Goal: Task Accomplishment & Management: Manage account settings

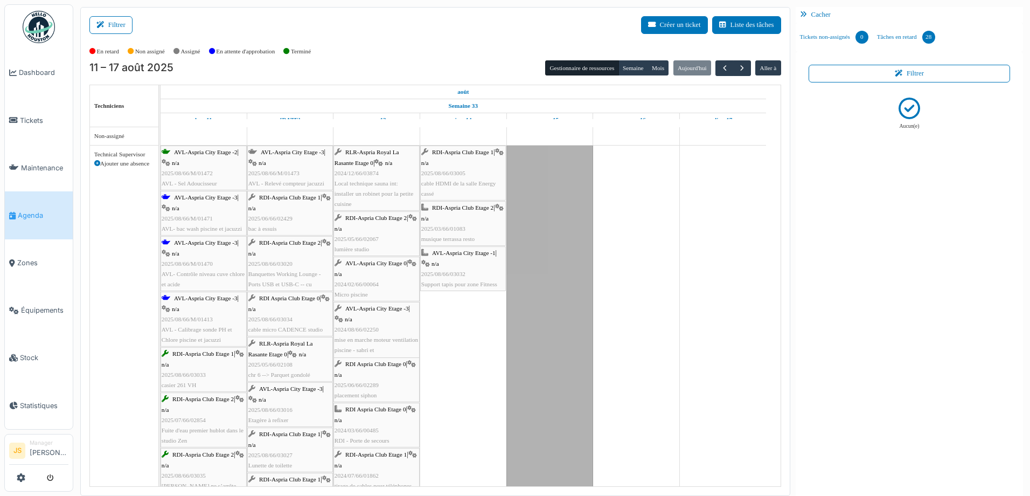
scroll to position [215, 0]
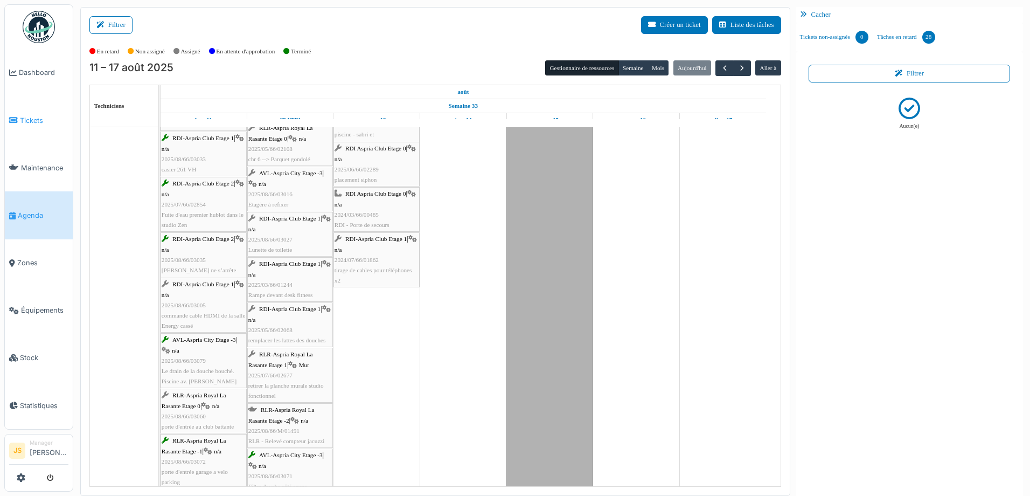
click at [26, 115] on span "Tickets" at bounding box center [44, 120] width 48 height 10
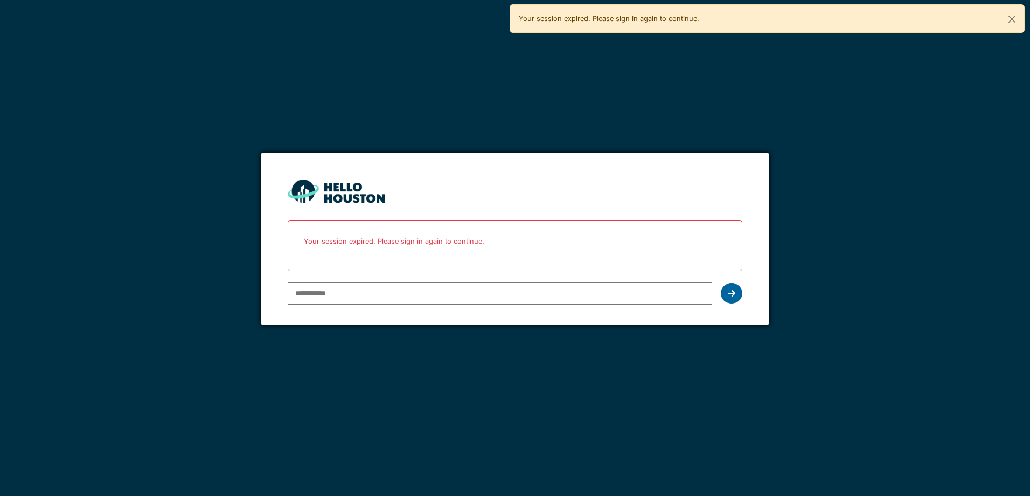
type input "**********"
click at [735, 290] on div at bounding box center [732, 293] width 22 height 20
click at [1014, 19] on button "Close" at bounding box center [1012, 19] width 24 height 29
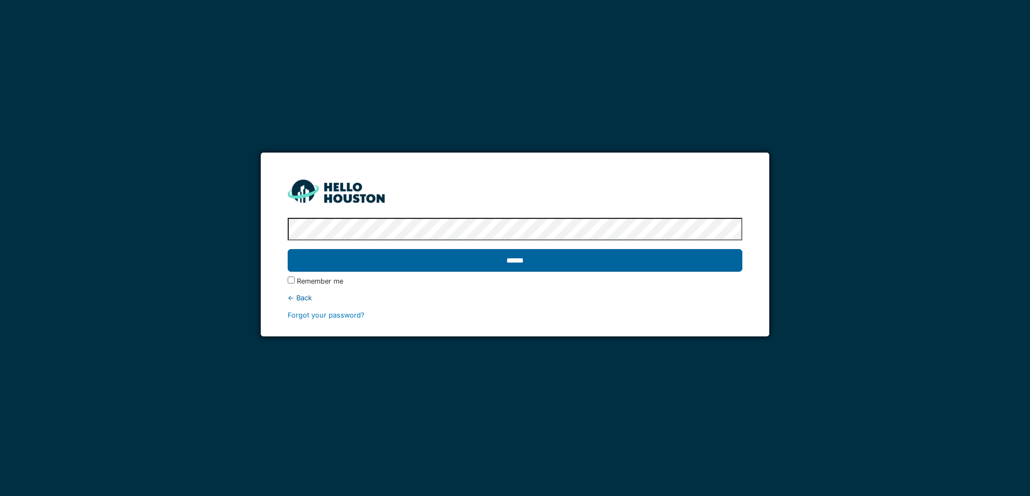
click at [522, 266] on input "******" at bounding box center [515, 260] width 454 height 23
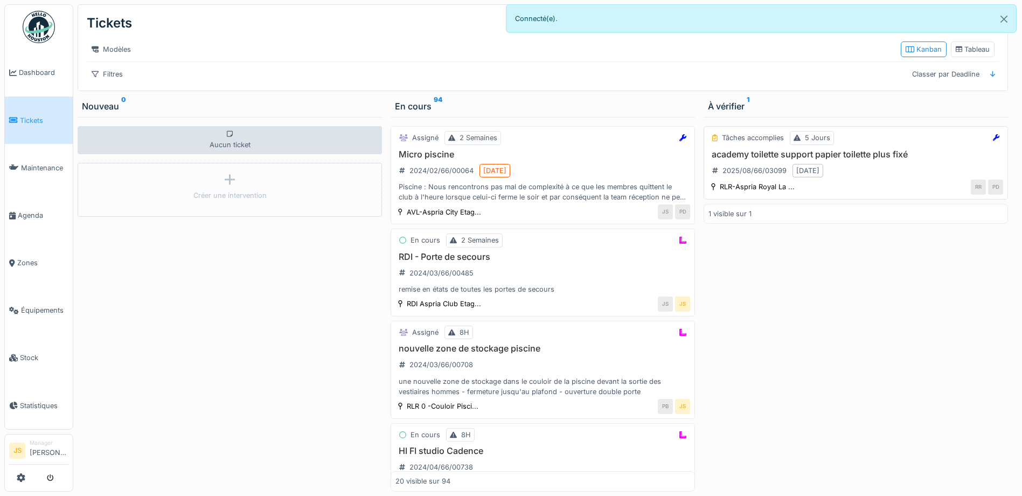
click at [757, 159] on h3 "academy toilette support papier toilette plus fixé" at bounding box center [855, 154] width 295 height 10
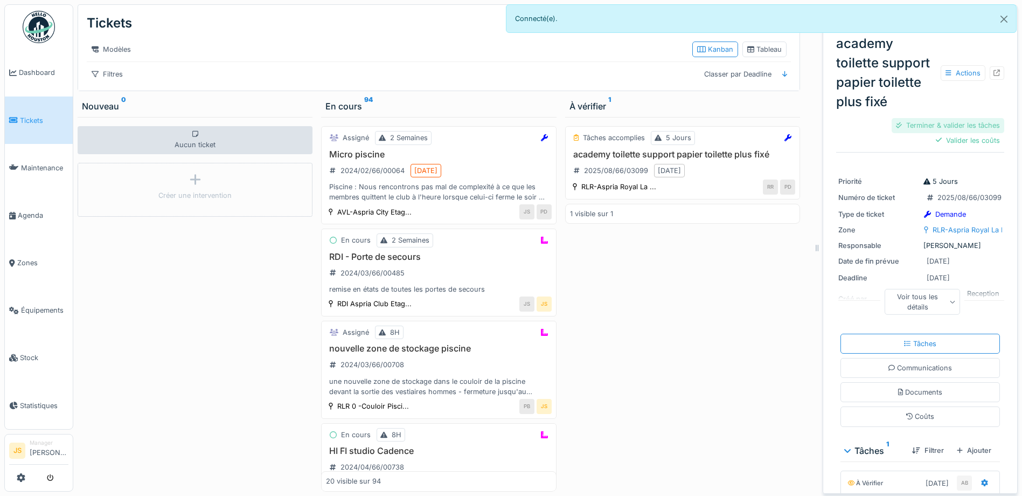
click at [930, 126] on div "Terminer & valider les tâches" at bounding box center [947, 125] width 113 height 15
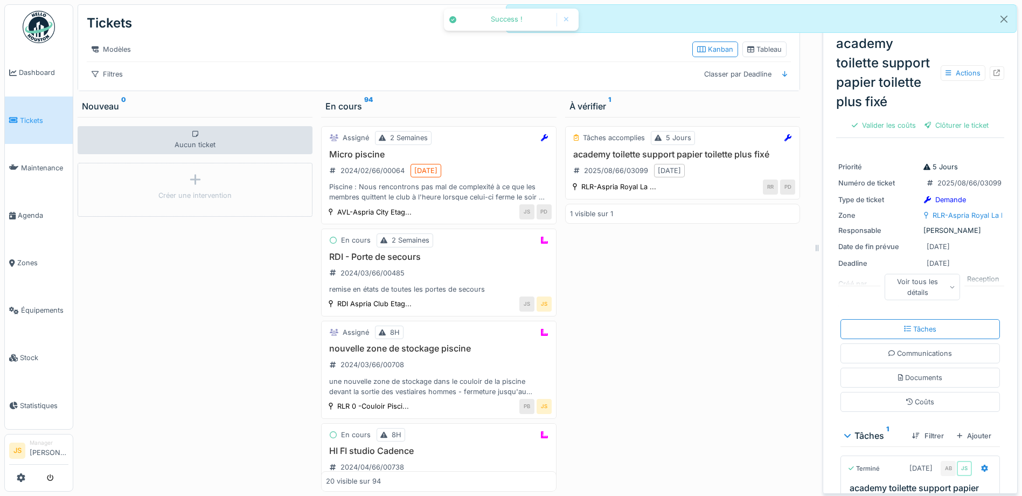
click at [940, 126] on div "Clôturer le ticket" at bounding box center [956, 125] width 73 height 15
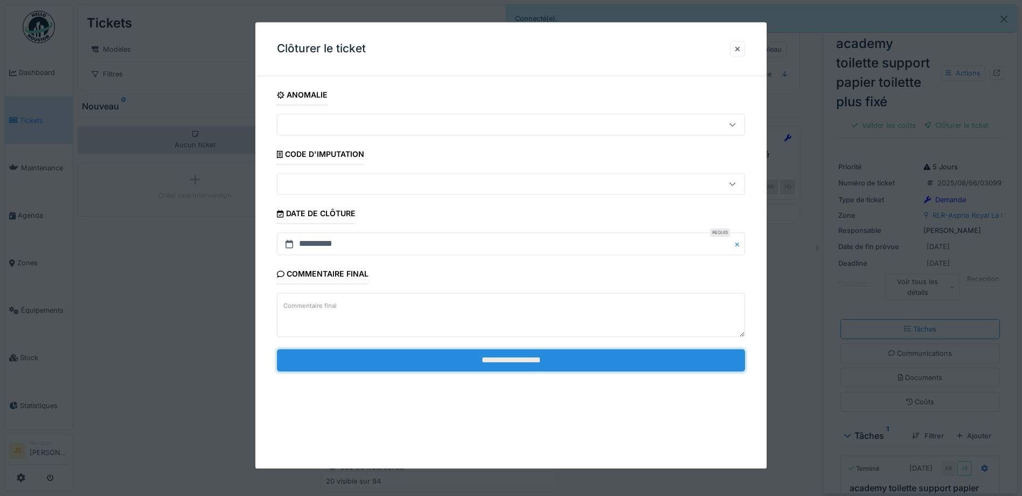
click at [421, 367] on input "**********" at bounding box center [511, 359] width 468 height 23
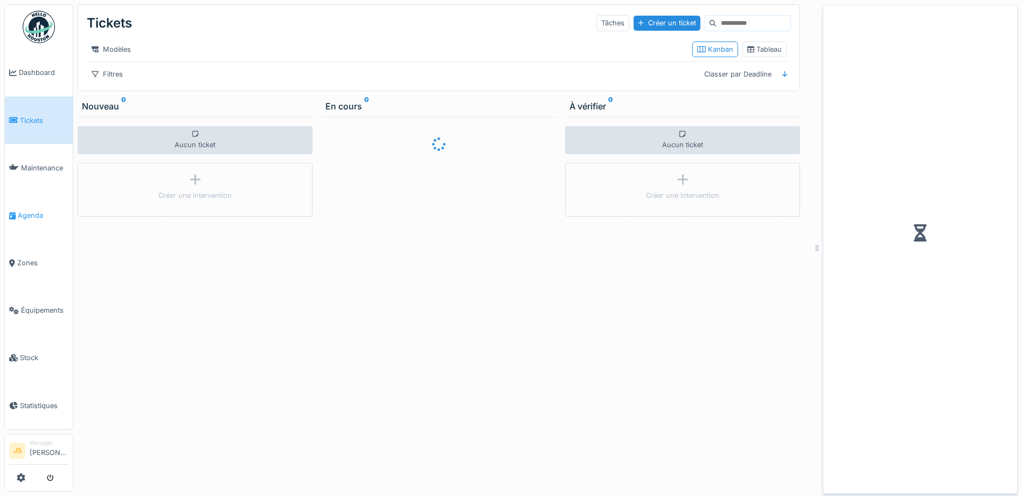
click at [37, 210] on span "Agenda" at bounding box center [43, 215] width 51 height 10
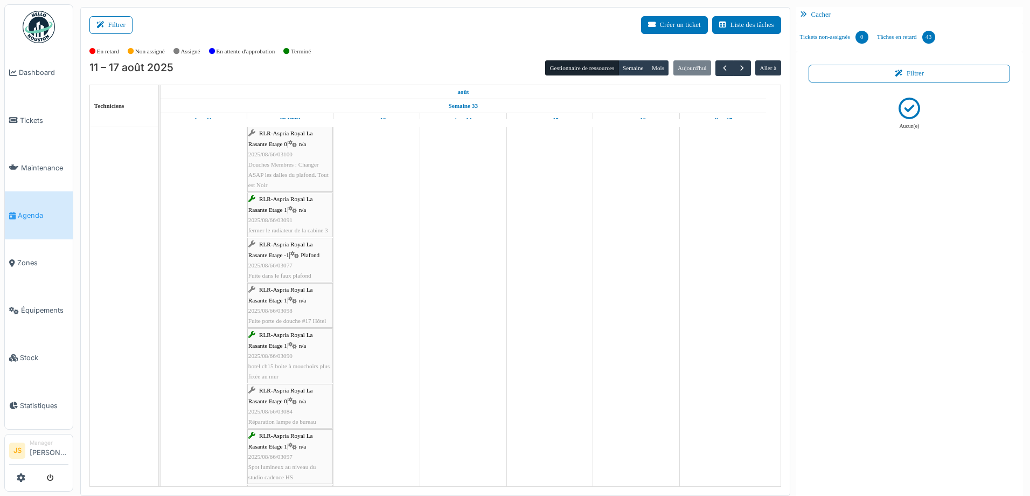
scroll to position [377, 0]
click at [278, 271] on span "2025/08/66/03077" at bounding box center [270, 270] width 44 height 6
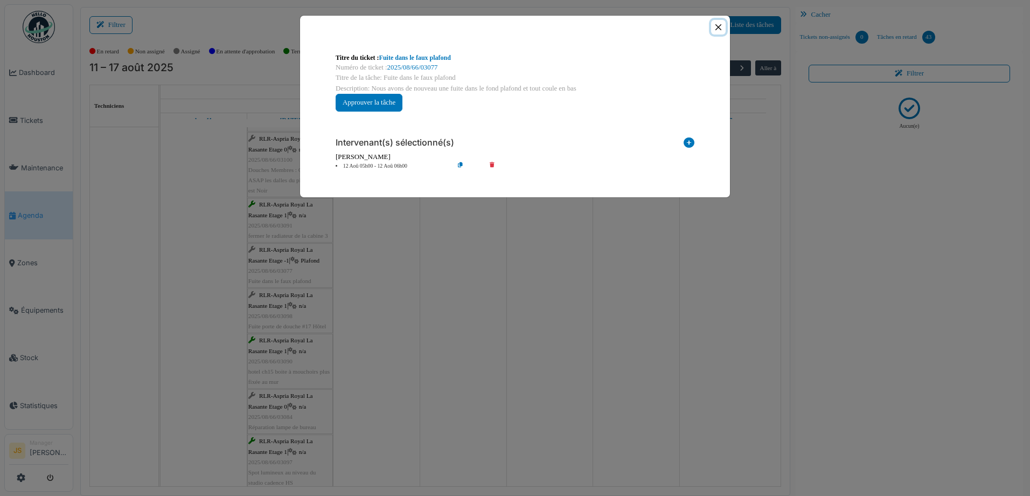
click at [721, 26] on button "Close" at bounding box center [718, 27] width 15 height 15
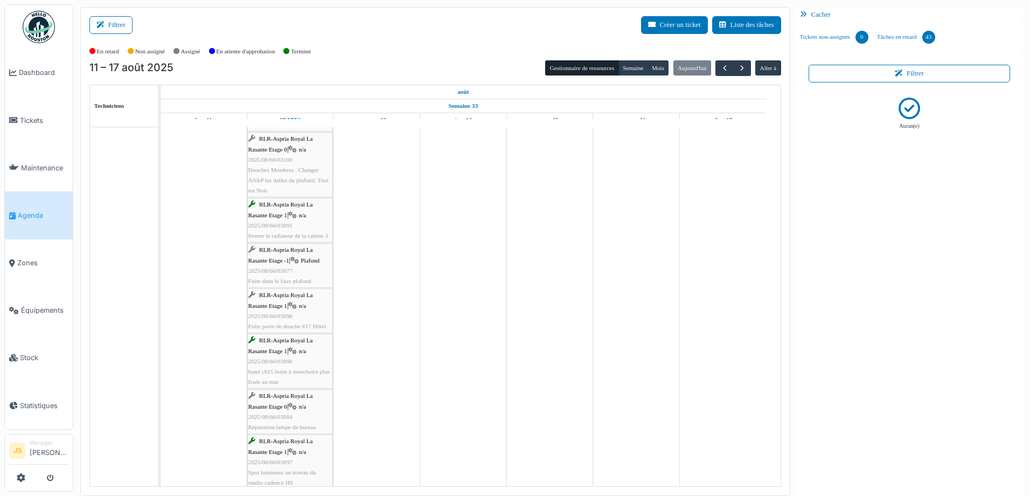
click at [31, 215] on span "Agenda" at bounding box center [43, 215] width 51 height 10
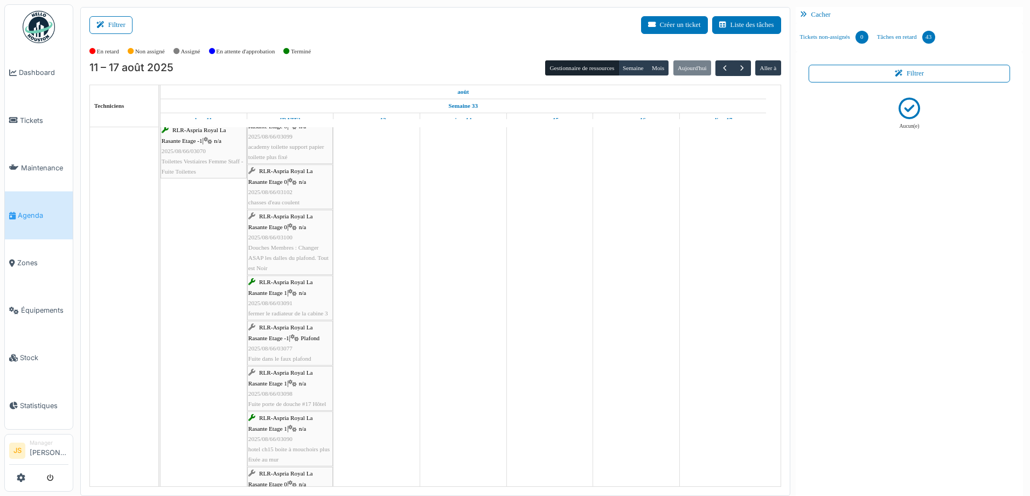
scroll to position [58, 0]
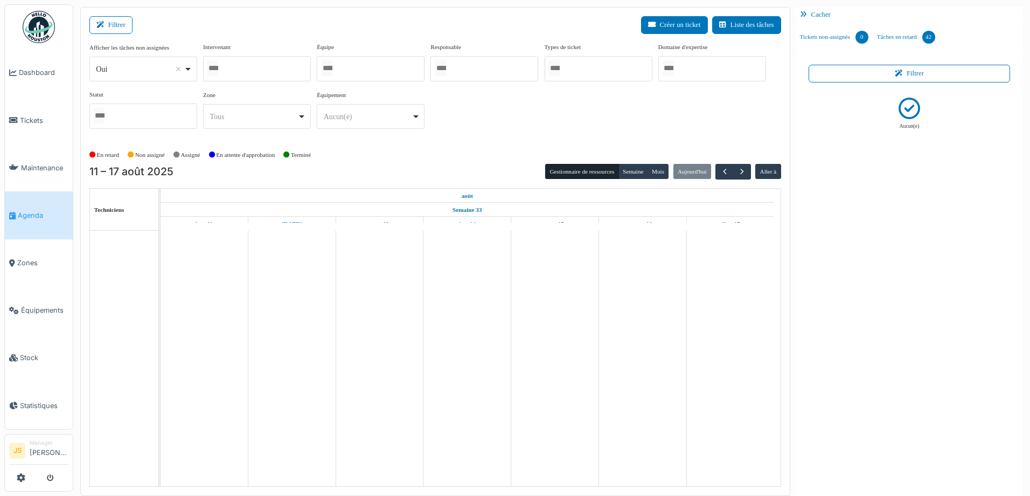
click at [238, 68] on div at bounding box center [257, 68] width 108 height 25
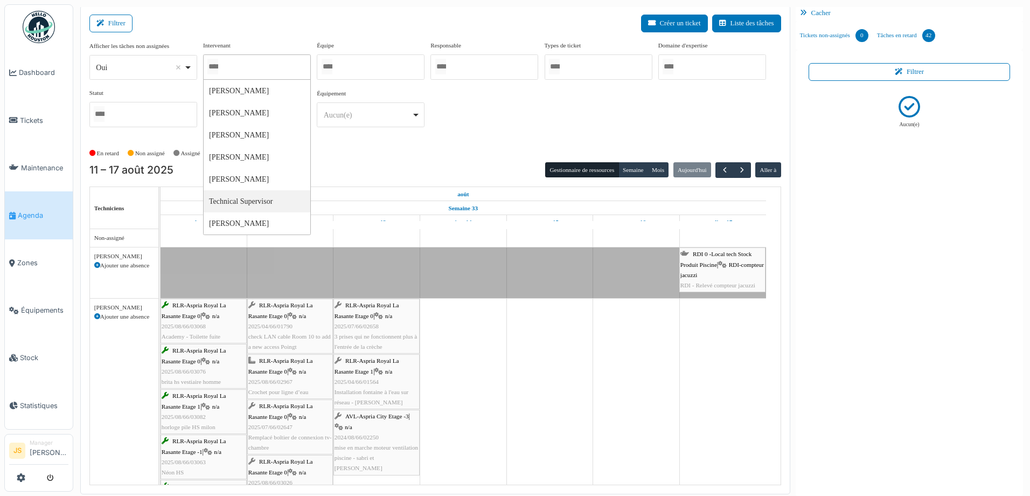
scroll to position [2, 0]
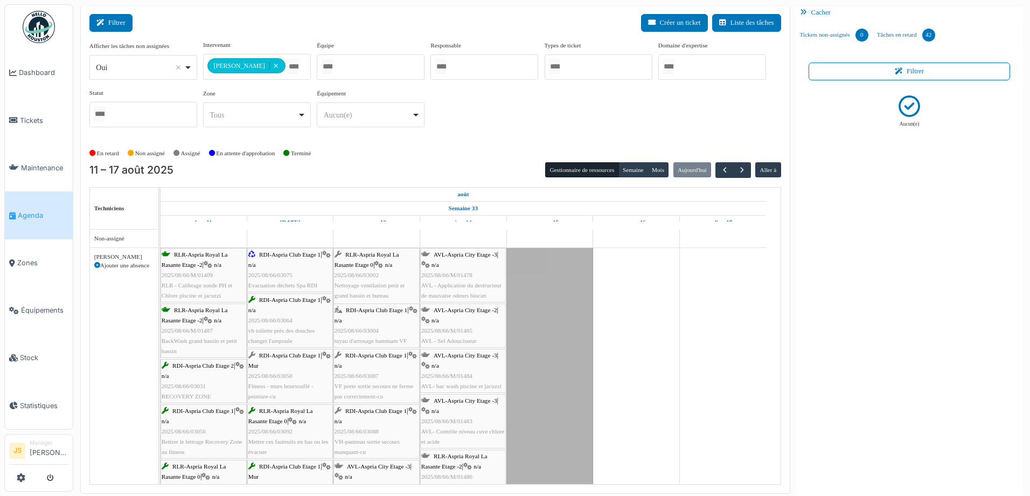
click at [112, 20] on button "Filtrer" at bounding box center [110, 23] width 43 height 18
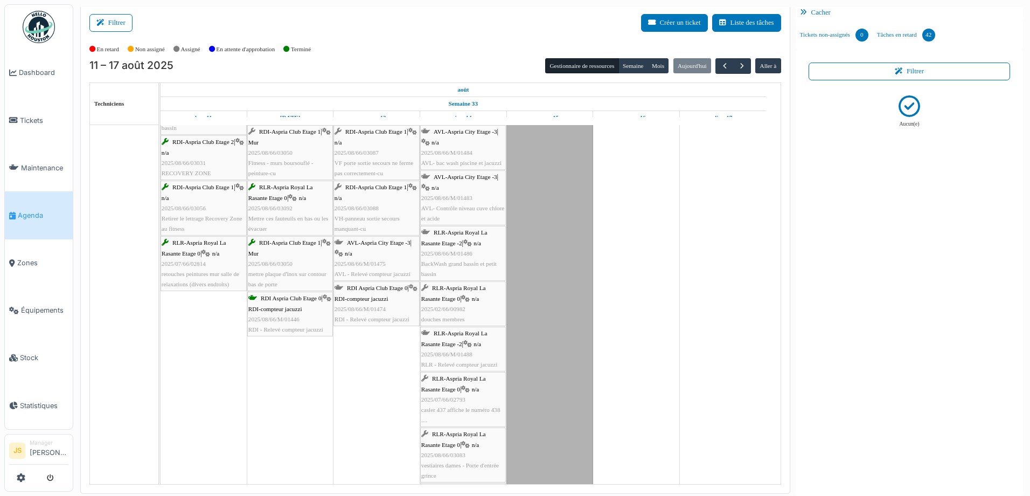
scroll to position [81, 0]
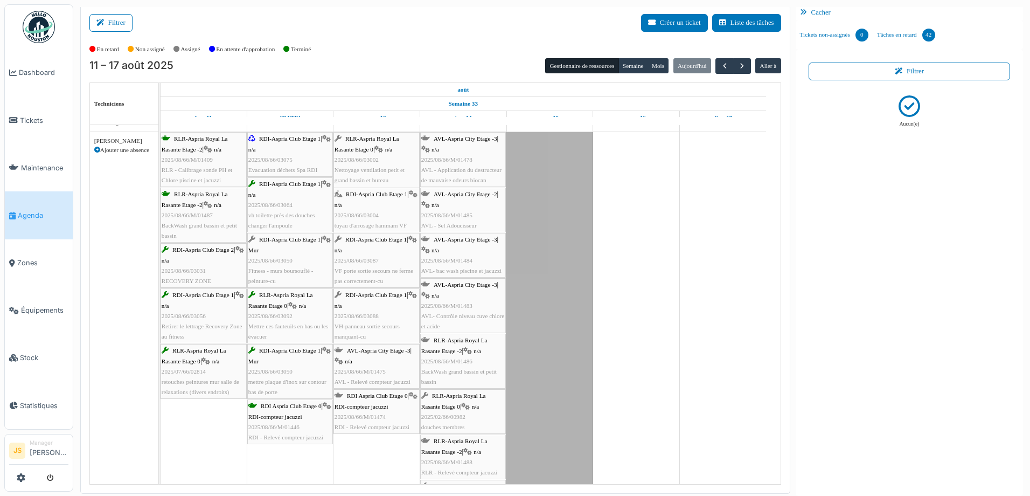
click at [294, 263] on div "RDI-Aspria Club Etage 1 | Mur 2025/08/66/03050 Fitness - murs boursouflé - pein…" at bounding box center [289, 260] width 83 height 52
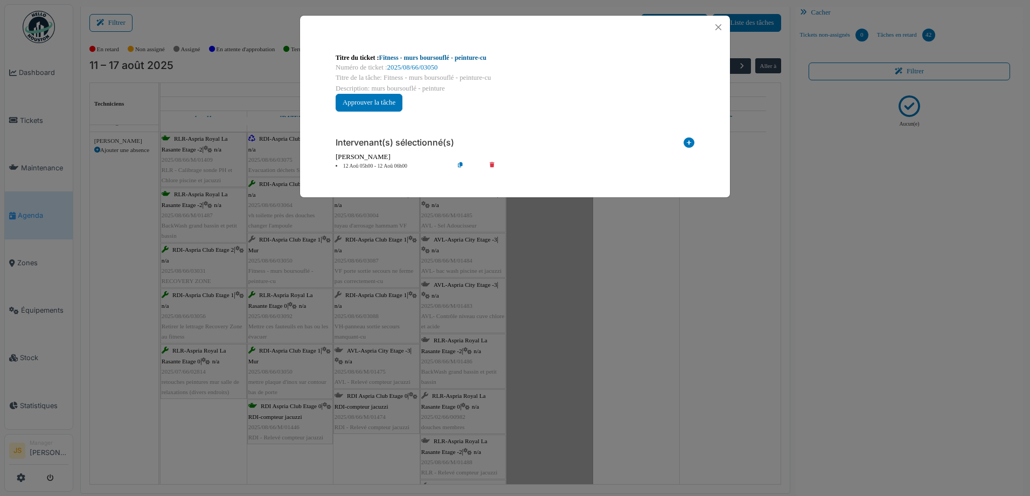
click at [441, 54] on link "Fitness - murs boursouflé - peinture-cu" at bounding box center [432, 58] width 107 height 8
click at [605, 302] on div "**********" at bounding box center [515, 248] width 1030 height 496
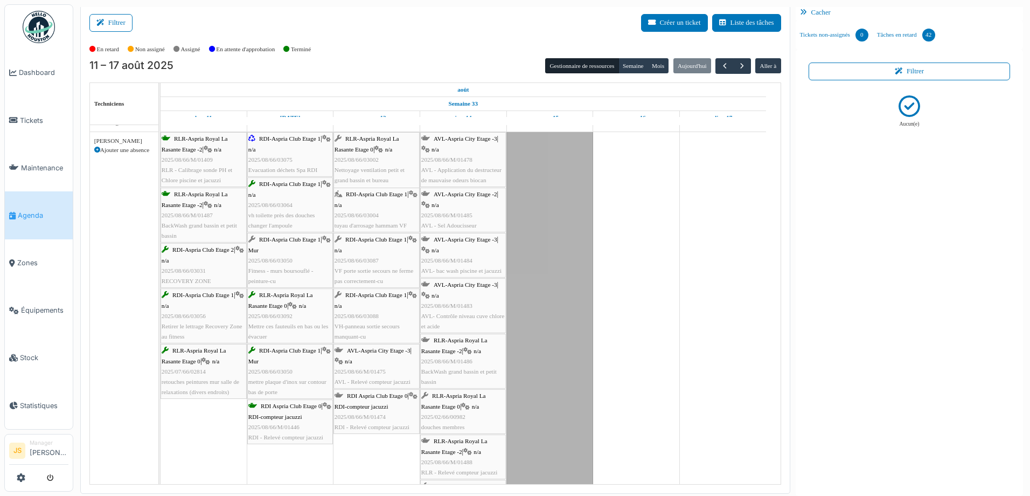
click at [275, 248] on div "RDI-Aspria Club Etage 1 | Mur 2025/08/66/03050 Fitness - murs boursouflé - pein…" at bounding box center [289, 260] width 83 height 52
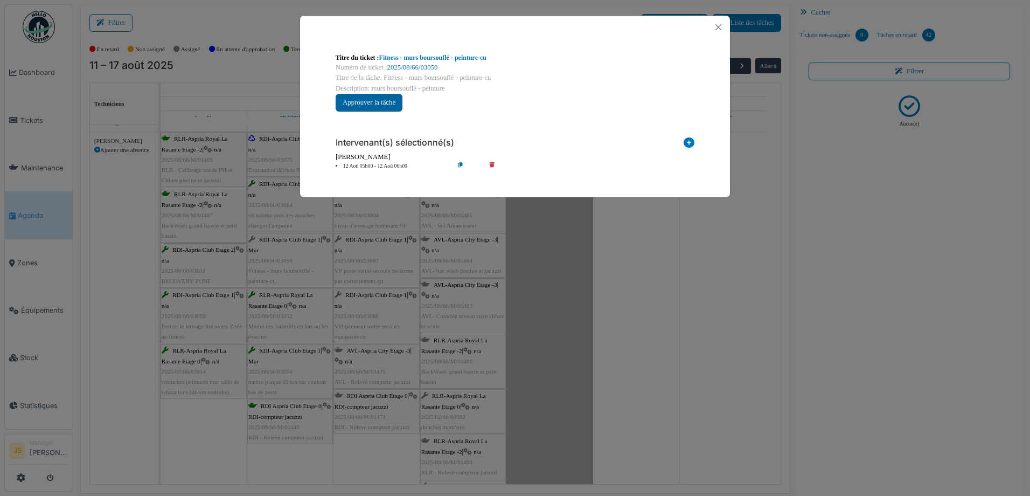
click at [391, 103] on button "Approuver la tâche" at bounding box center [369, 103] width 67 height 18
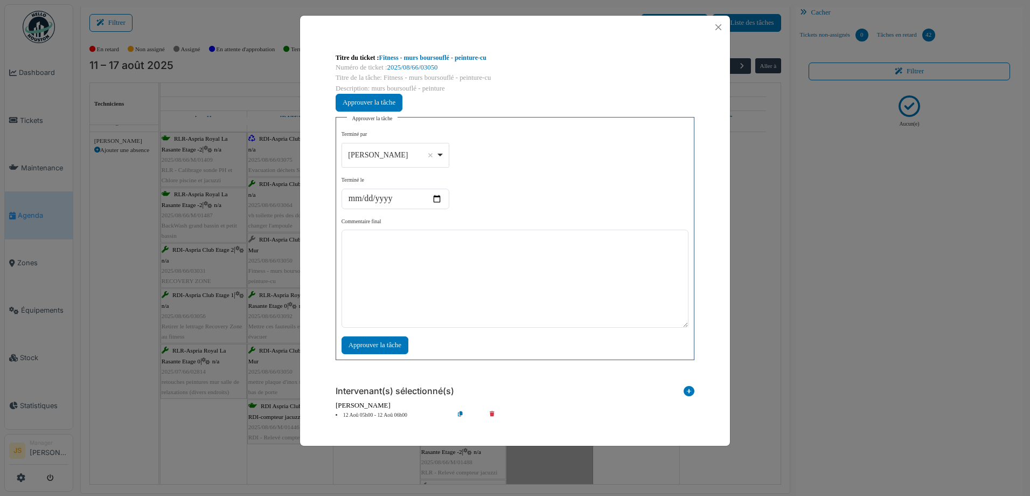
click at [441, 152] on div "Alexandre Michailidis Remove item" at bounding box center [395, 155] width 99 height 16
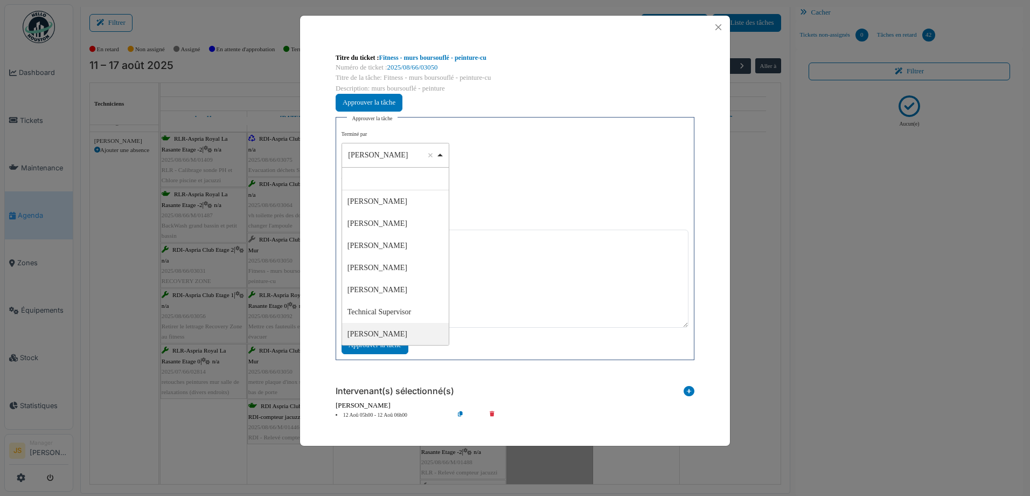
select select "****"
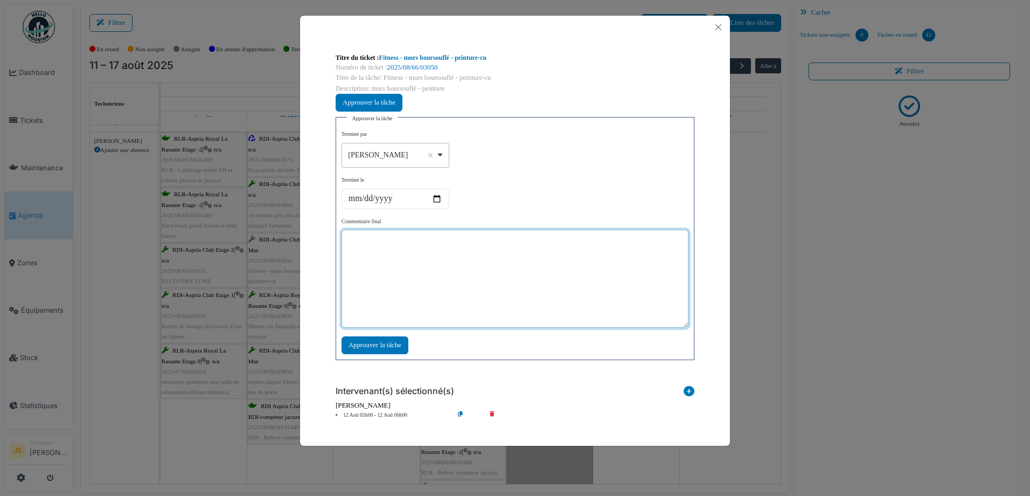
click at [382, 292] on textarea at bounding box center [514, 278] width 347 height 98
type textarea "**"
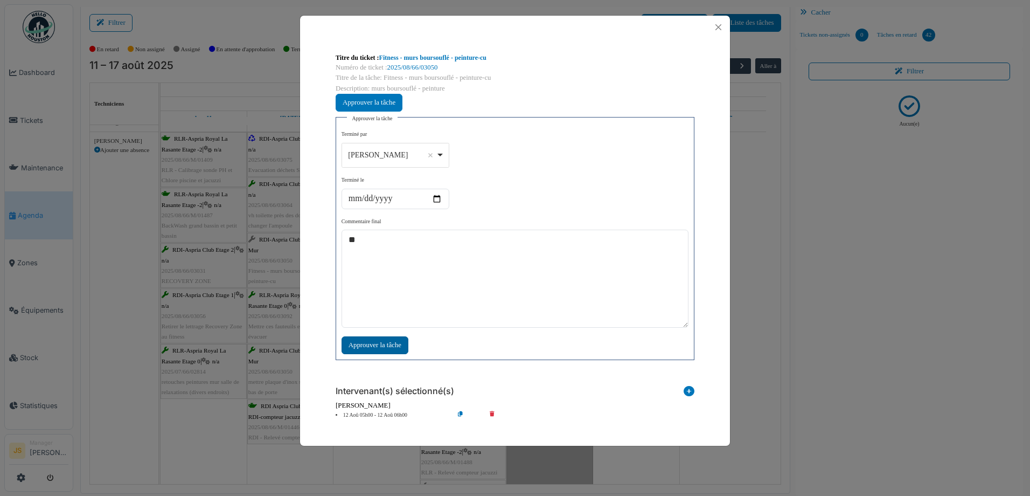
click at [381, 340] on div "Approuver la tâche" at bounding box center [374, 345] width 67 height 18
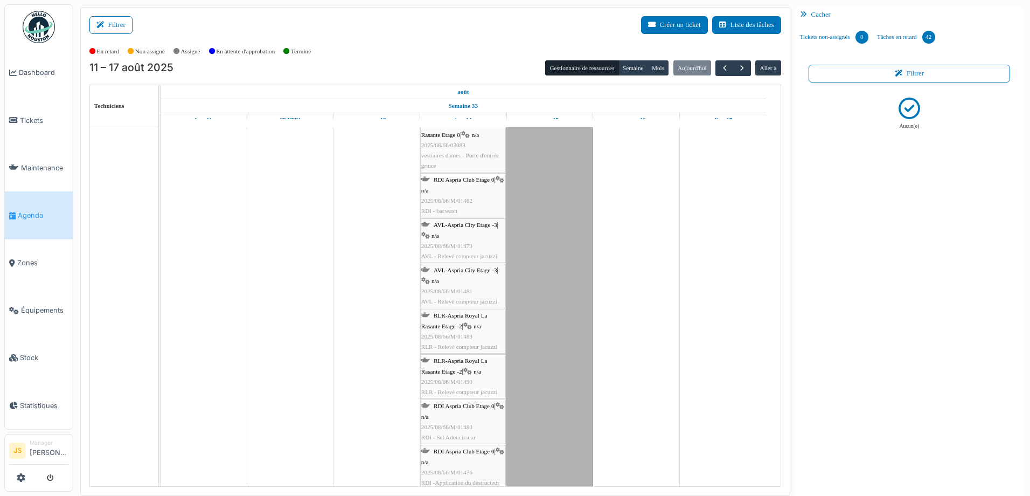
scroll to position [456, 0]
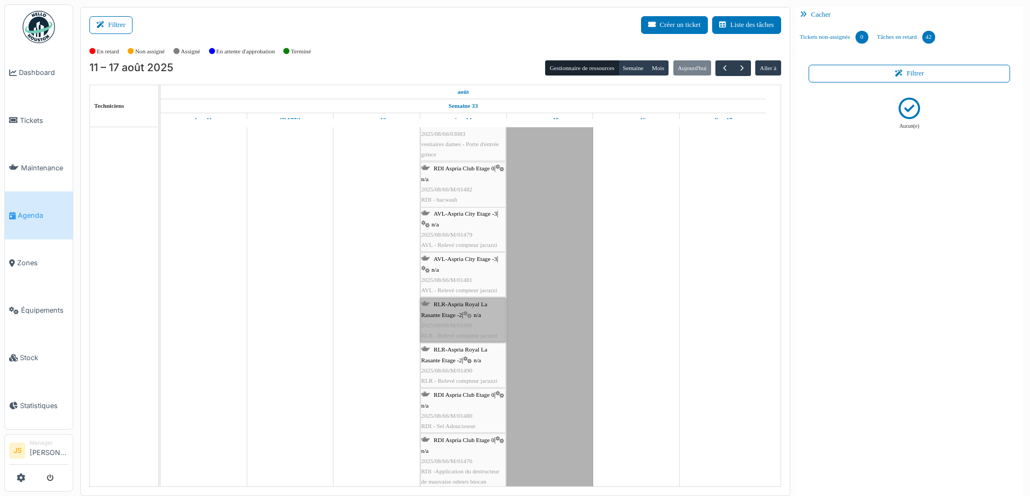
drag, startPoint x: 450, startPoint y: 318, endPoint x: 381, endPoint y: 308, distance: 69.6
click at [381, 308] on td at bounding box center [376, 112] width 87 height 855
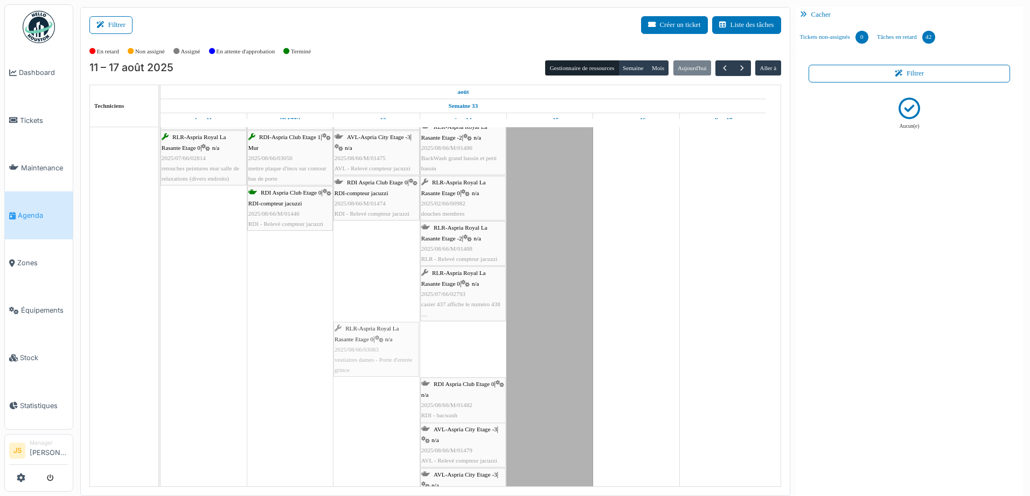
drag, startPoint x: 463, startPoint y: 348, endPoint x: 405, endPoint y: 329, distance: 61.2
click at [161, 329] on div "RLR-Aspria Royal La Rasante Etage -2 | n/a 2025/08/66/M/01409 RLR - Calibrage s…" at bounding box center [161, 337] width 0 height 836
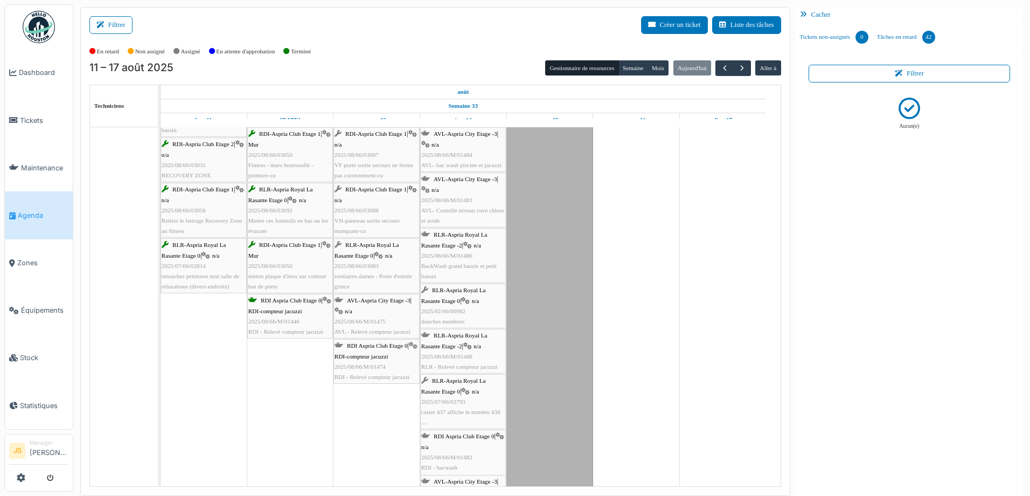
click at [477, 311] on div "RLR-Aspria Royal La Rasante Etage 0 | n/a 2025/02/66/00982 douches membres" at bounding box center [462, 305] width 83 height 41
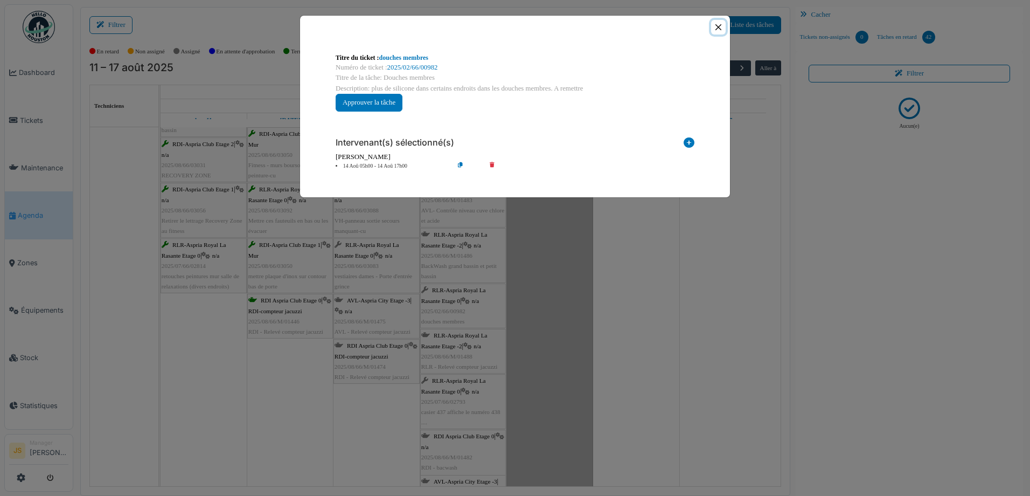
click at [720, 26] on button "Close" at bounding box center [718, 27] width 15 height 15
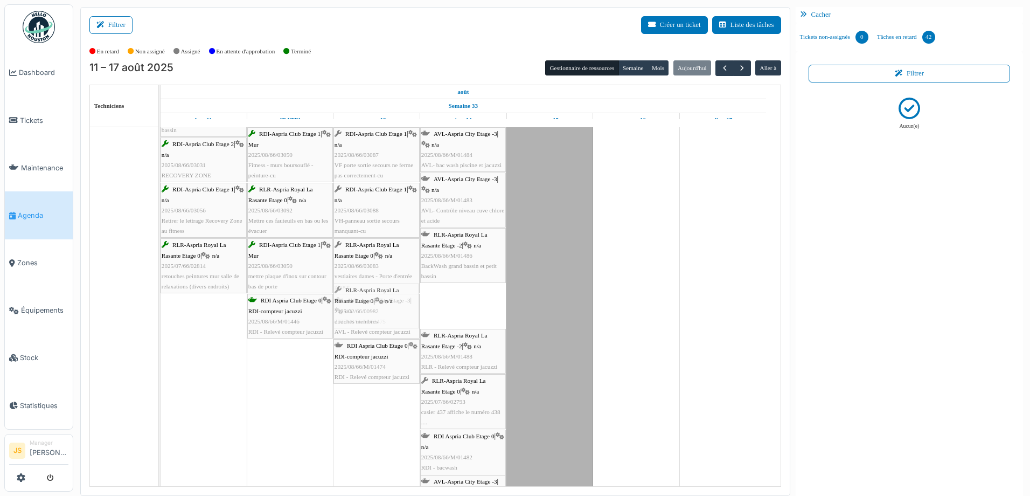
drag, startPoint x: 472, startPoint y: 308, endPoint x: 388, endPoint y: 314, distance: 84.2
click at [161, 314] on div "RLR-Aspria Royal La Rasante Etage -2 | n/a 2025/08/66/M/01409 RLR - Calibrage s…" at bounding box center [161, 416] width 0 height 780
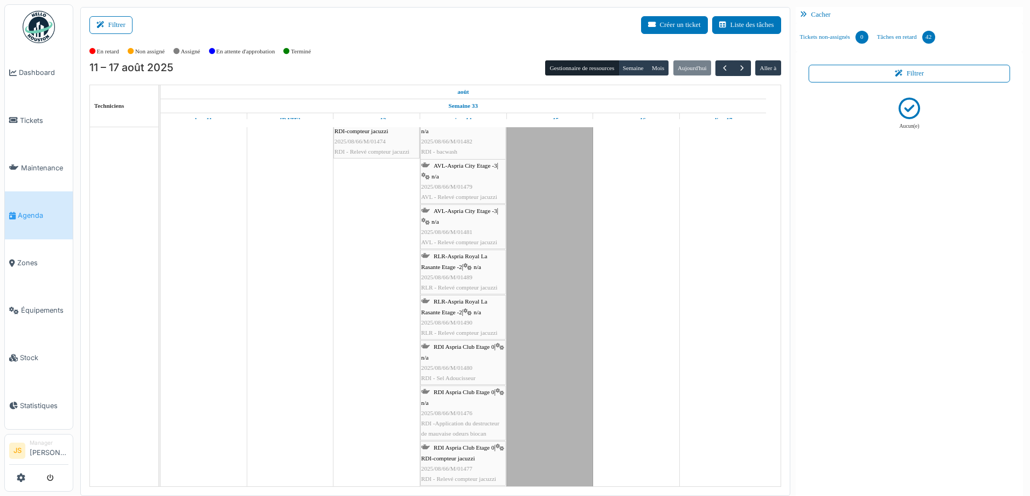
scroll to position [395, 0]
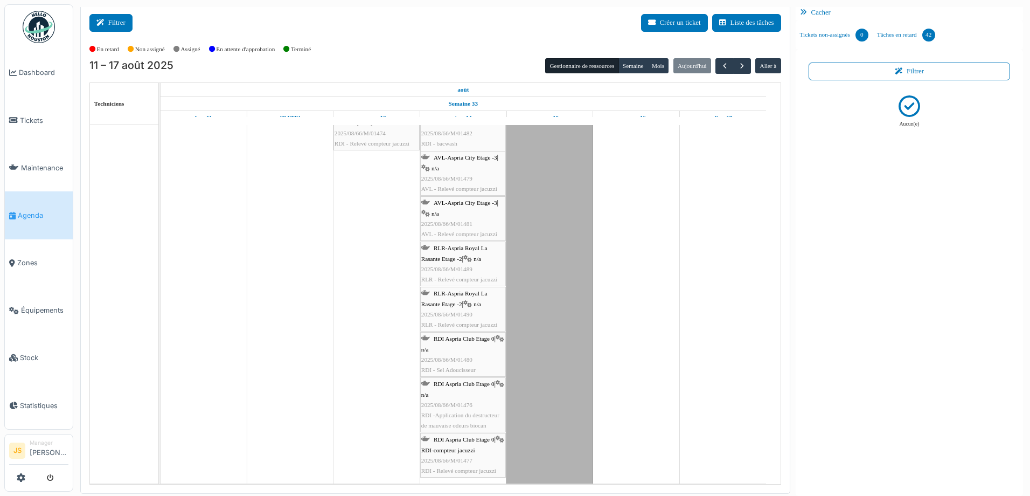
click at [122, 25] on button "Filtrer" at bounding box center [110, 23] width 43 height 18
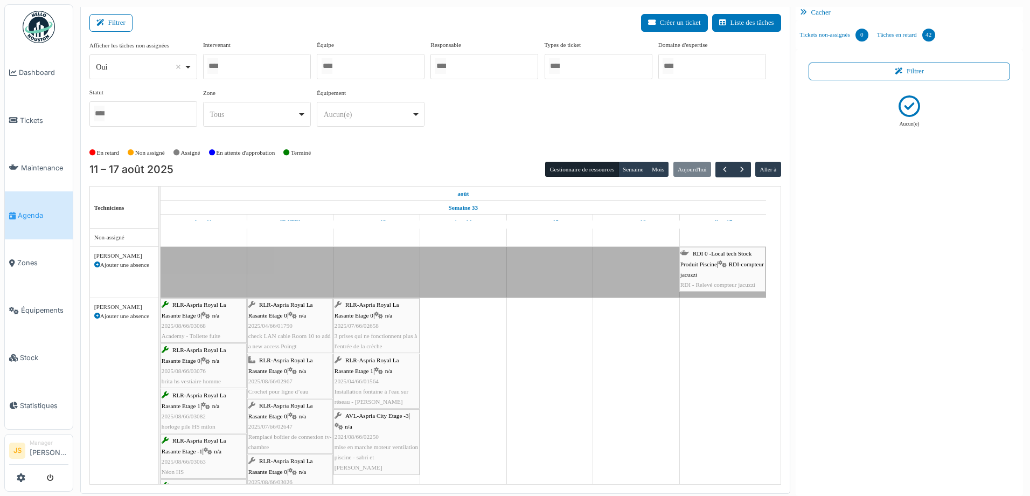
scroll to position [153, 0]
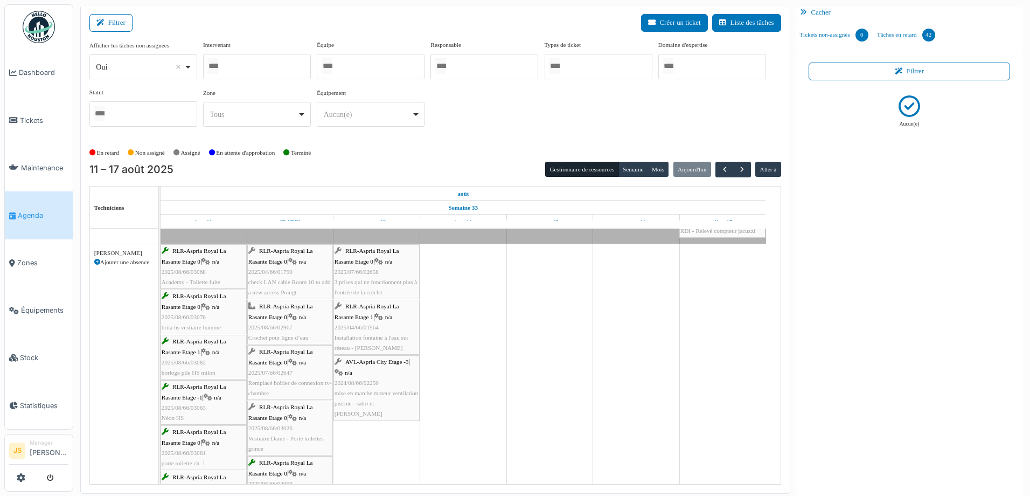
click at [385, 334] on span "Installation fontaine à l'eau sur réseau - Joël" at bounding box center [371, 342] width 74 height 17
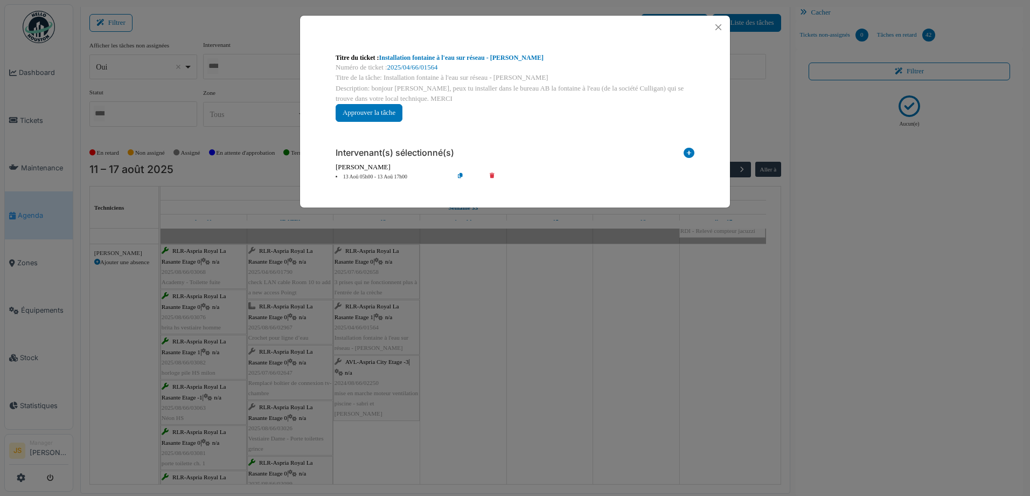
click at [493, 175] on icon at bounding box center [499, 177] width 31 height 8
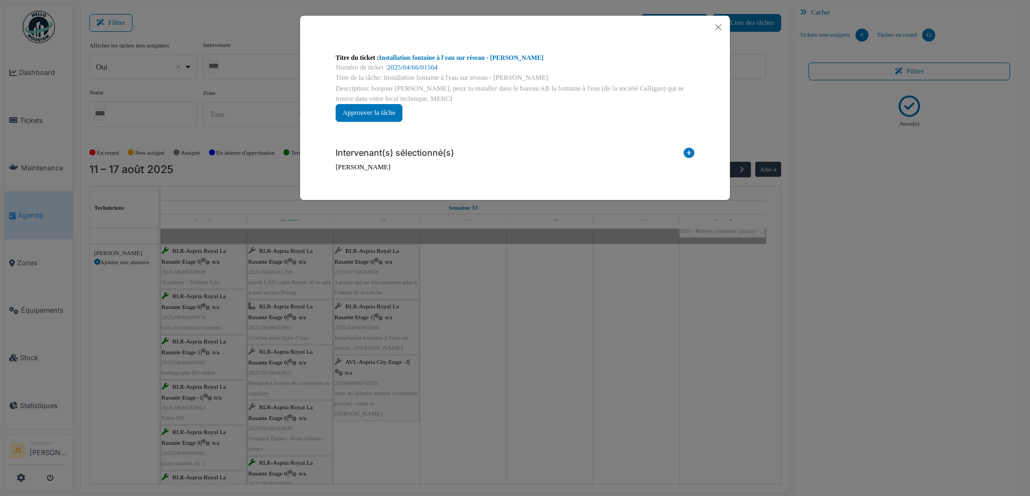
click at [686, 154] on icon at bounding box center [689, 155] width 11 height 15
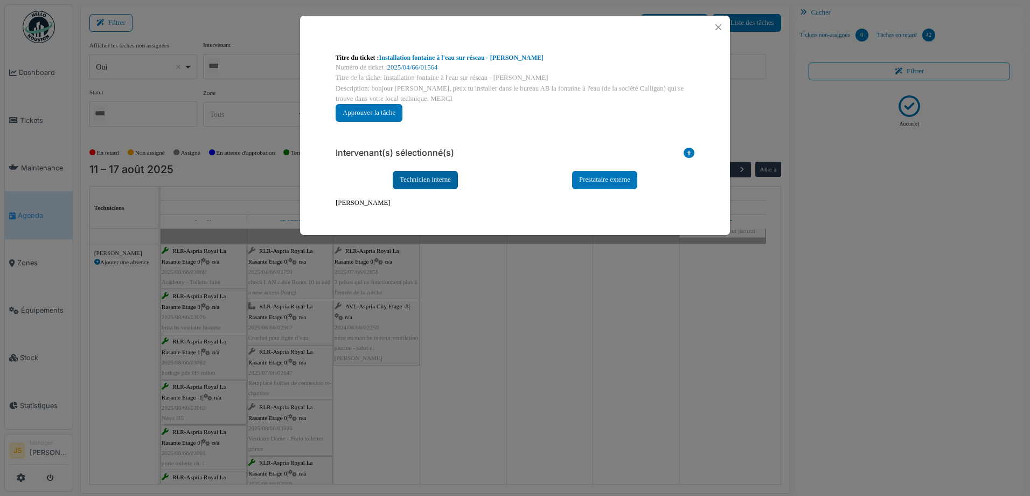
click at [410, 183] on div "Technicien interne" at bounding box center [425, 180] width 65 height 18
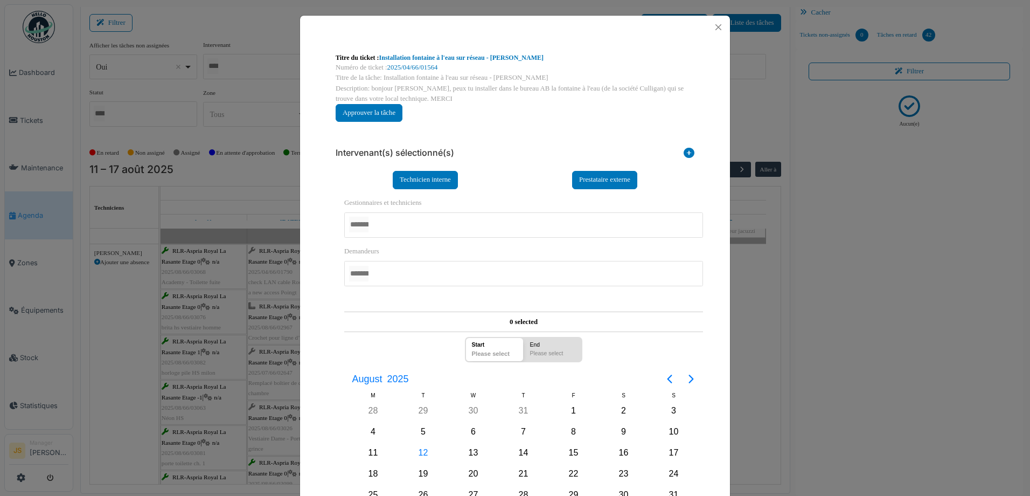
click at [406, 222] on div at bounding box center [523, 224] width 359 height 25
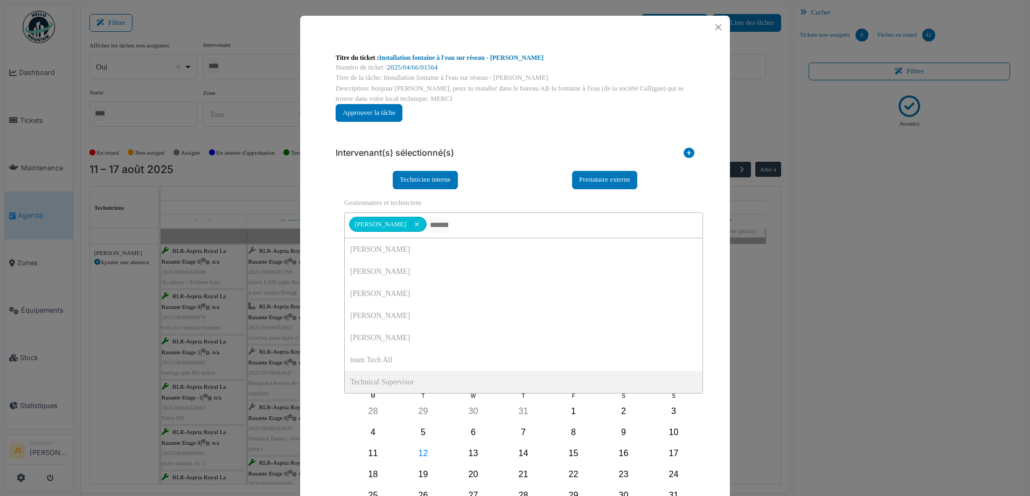
click at [302, 350] on div "**********" at bounding box center [515, 314] width 430 height 551
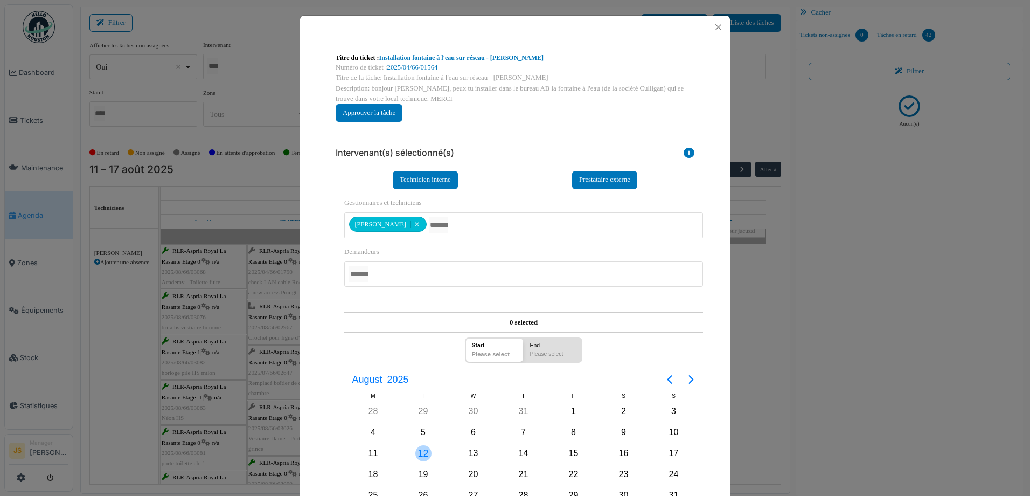
click at [418, 454] on div "12" at bounding box center [423, 453] width 16 height 16
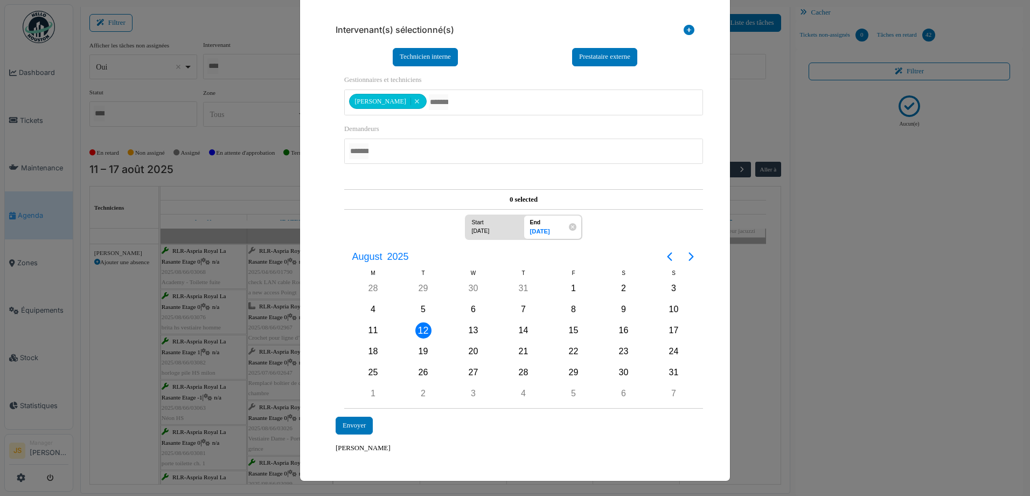
click at [342, 415] on div "**********" at bounding box center [514, 241] width 369 height 351
click at [342, 418] on div "Envoyer" at bounding box center [354, 425] width 37 height 18
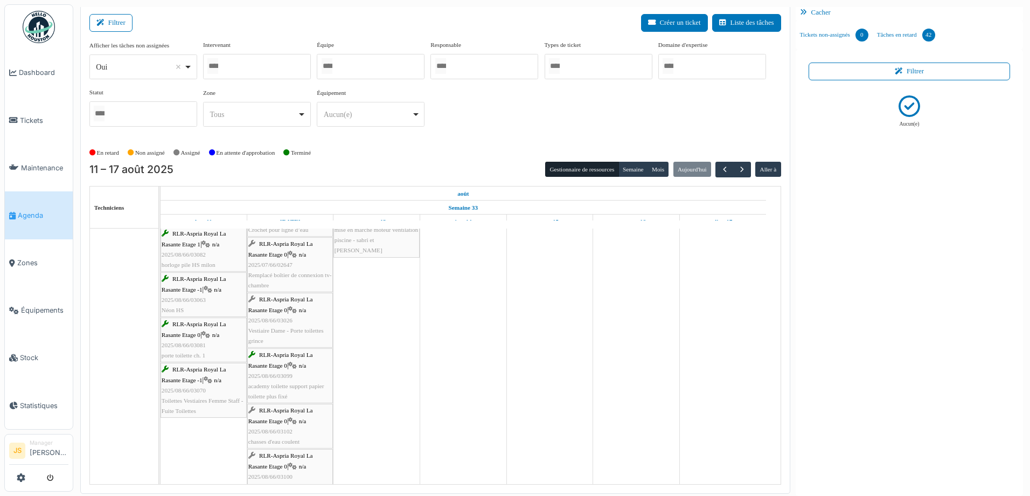
click at [289, 310] on div "RLR-Aspria Royal La Rasante Etage 0 | n/a 2025/08/66/03026 Vestiaire Dame - Por…" at bounding box center [289, 320] width 83 height 52
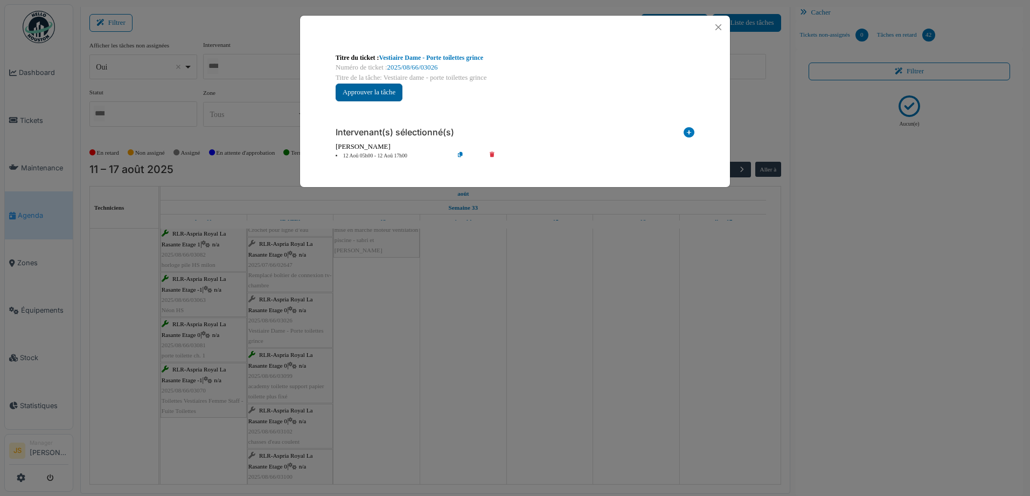
click at [393, 95] on button "Approuver la tâche" at bounding box center [369, 92] width 67 height 18
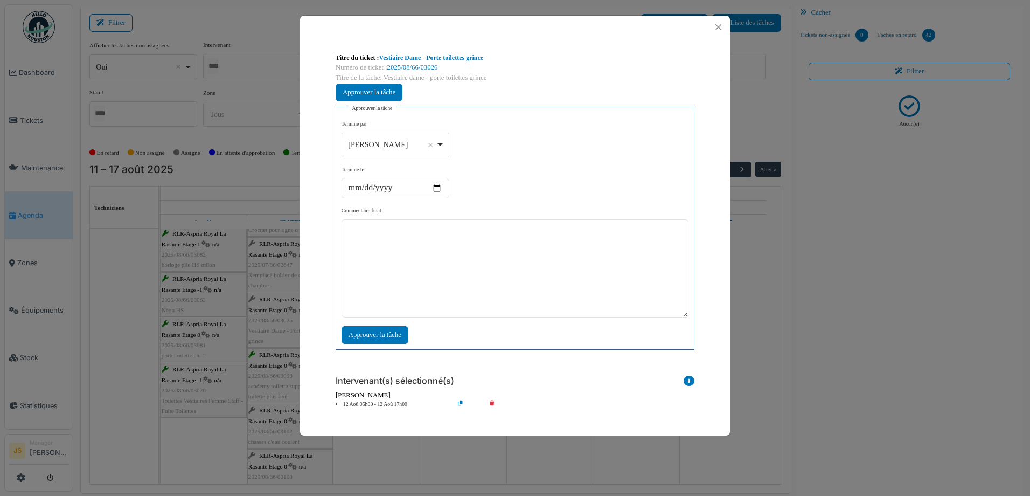
click at [441, 139] on div "Alexandre Michailidis Remove item" at bounding box center [395, 145] width 99 height 16
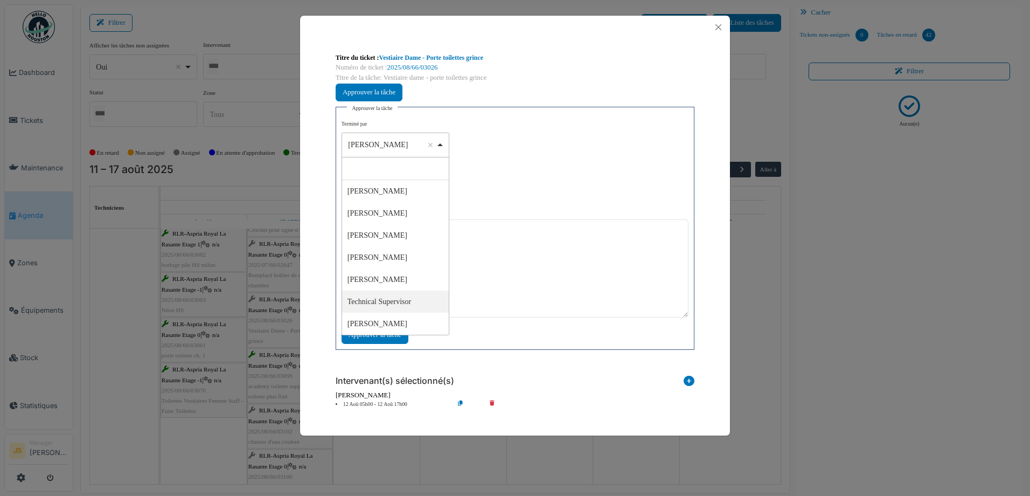
select select "****"
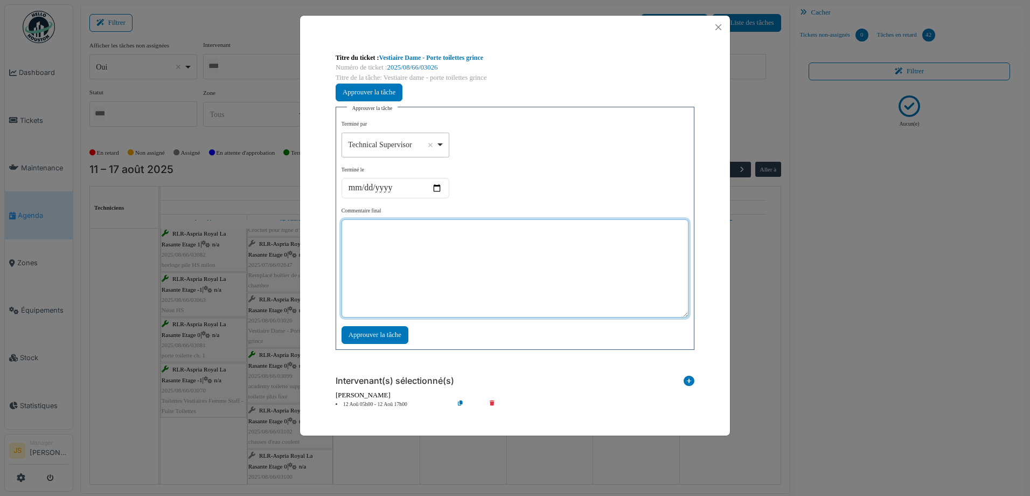
click at [425, 272] on textarea at bounding box center [514, 268] width 347 height 98
type textarea "*******"
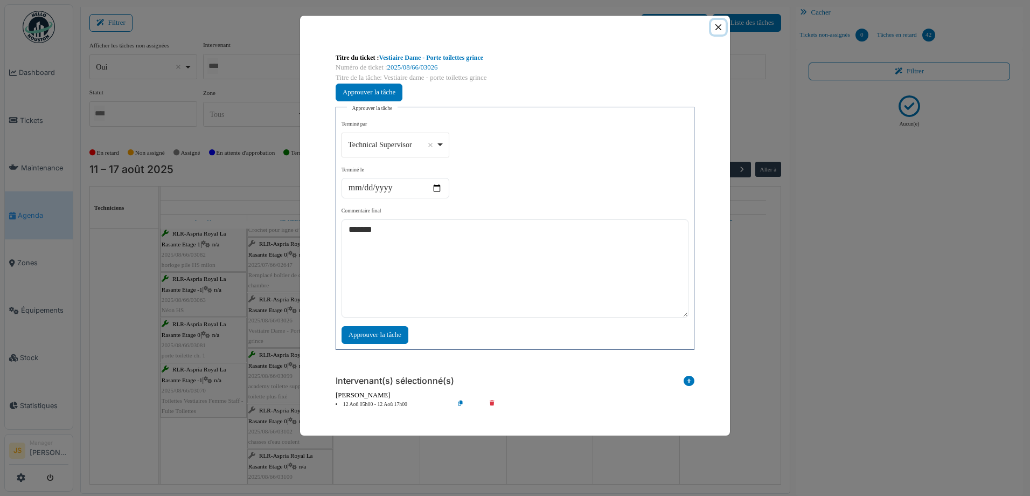
click at [720, 27] on button "Close" at bounding box center [718, 27] width 15 height 15
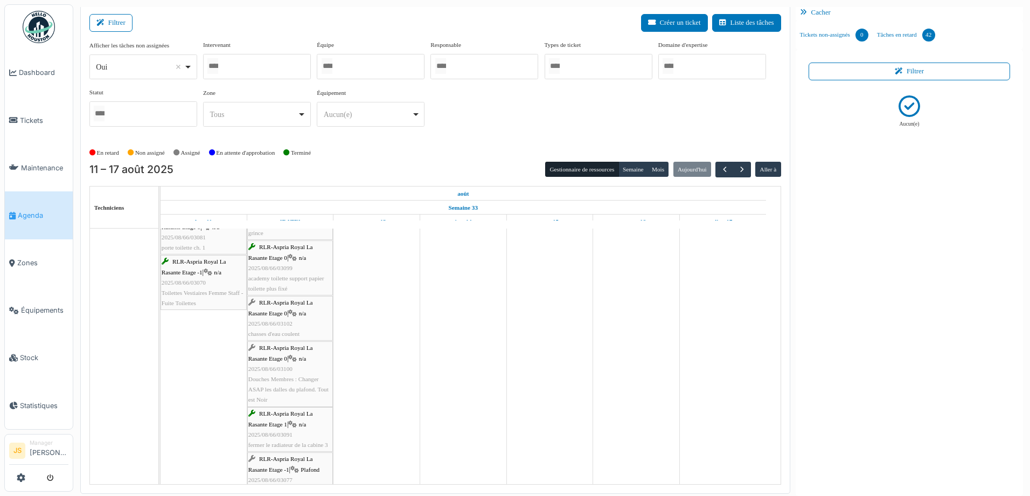
scroll to position [269, 0]
click at [279, 320] on span "2025/08/66/03102" at bounding box center [270, 323] width 44 height 6
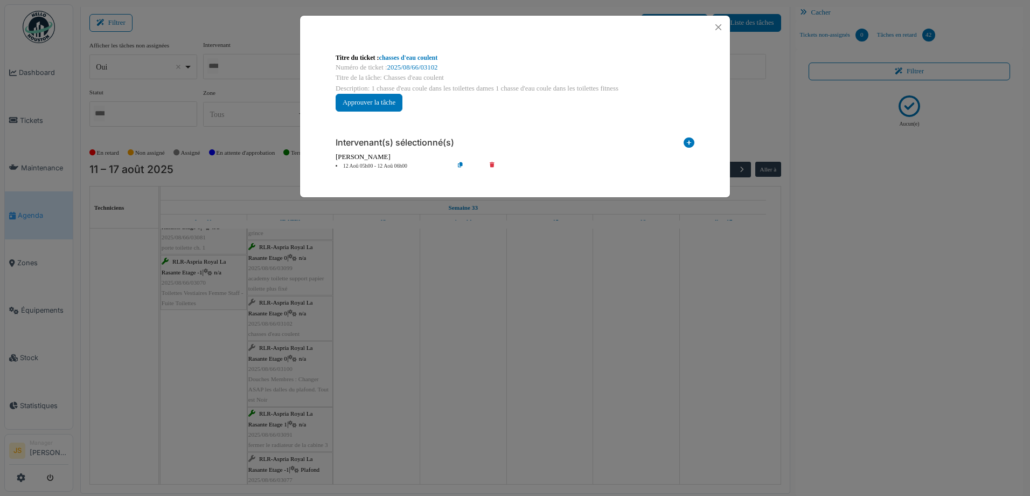
click at [391, 375] on div "**********" at bounding box center [515, 248] width 1030 height 496
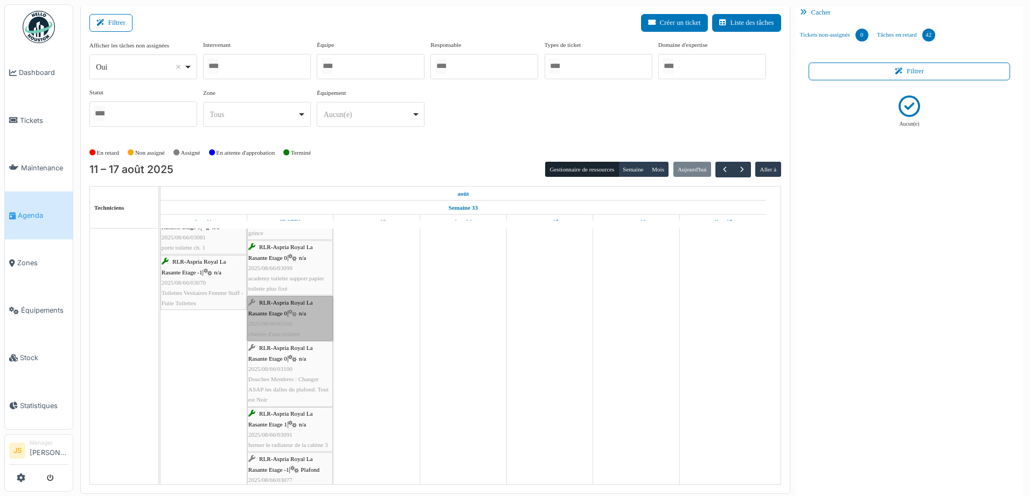
drag, startPoint x: 281, startPoint y: 323, endPoint x: 380, endPoint y: 351, distance: 102.8
click at [302, 319] on link "RLR-Aspria Royal La Rasante Etage 0 | n/a 2025/08/66/03102 chasses d'eau coulent" at bounding box center [290, 318] width 86 height 45
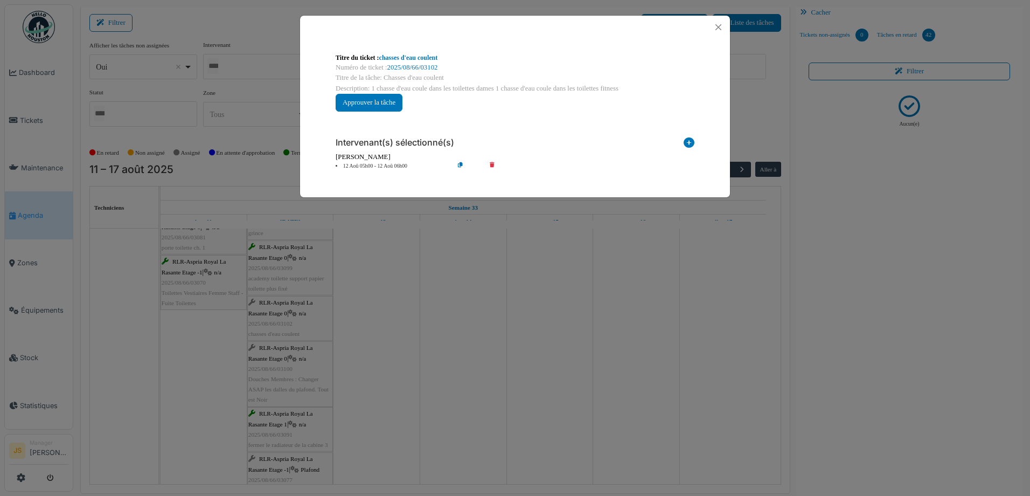
click at [493, 164] on icon at bounding box center [499, 166] width 31 height 8
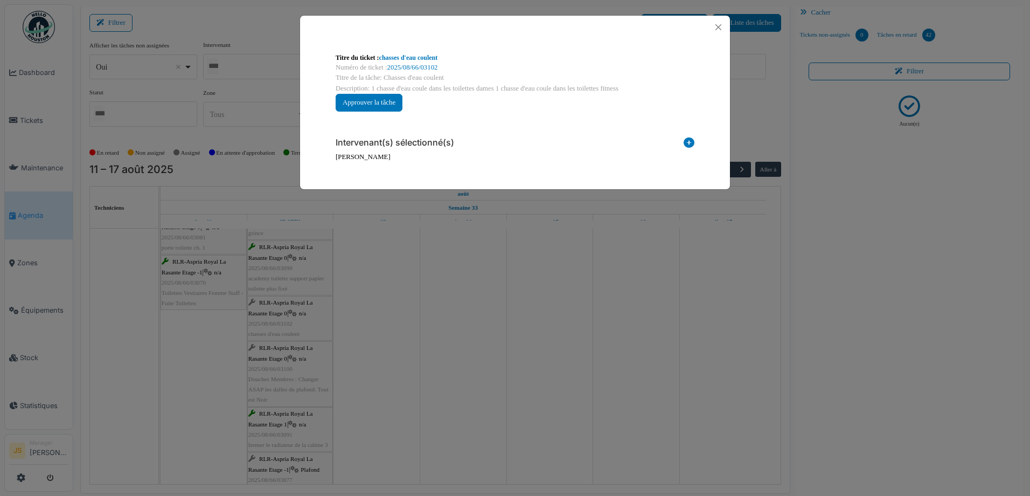
click at [691, 143] on icon at bounding box center [689, 144] width 11 height 15
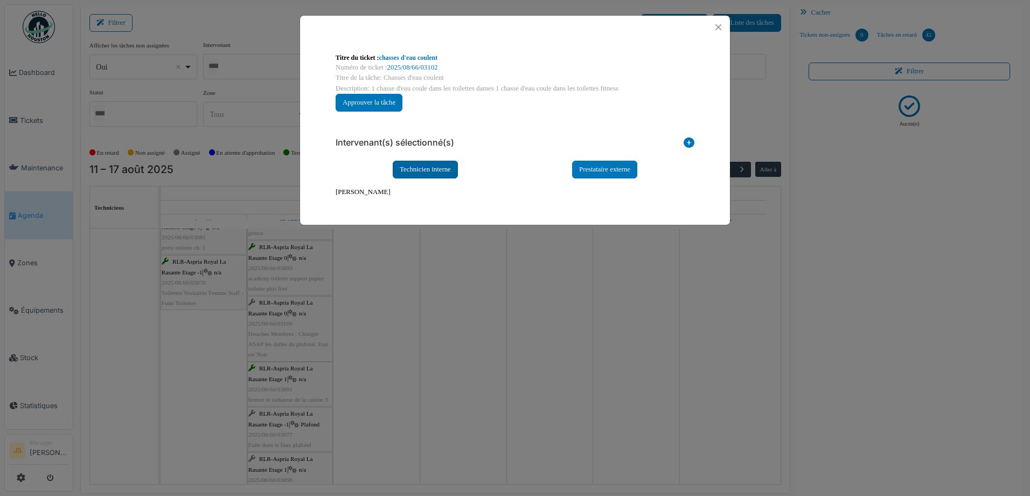
click at [434, 166] on div "Technicien interne" at bounding box center [425, 170] width 65 height 18
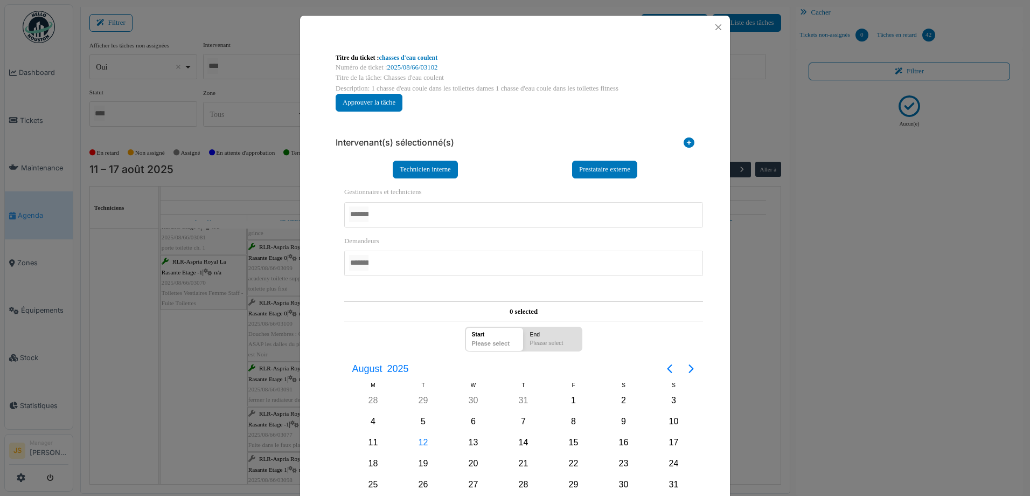
click at [409, 212] on div at bounding box center [523, 214] width 359 height 25
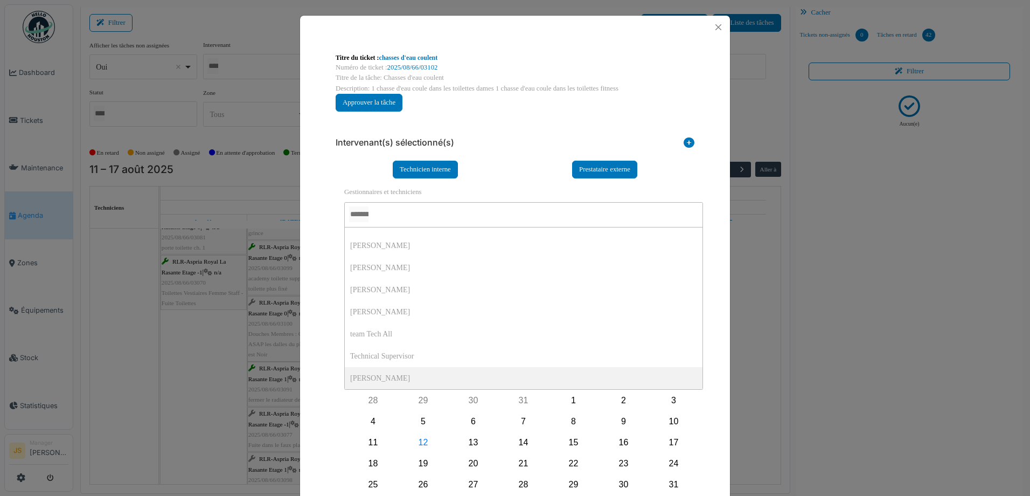
scroll to position [0, 0]
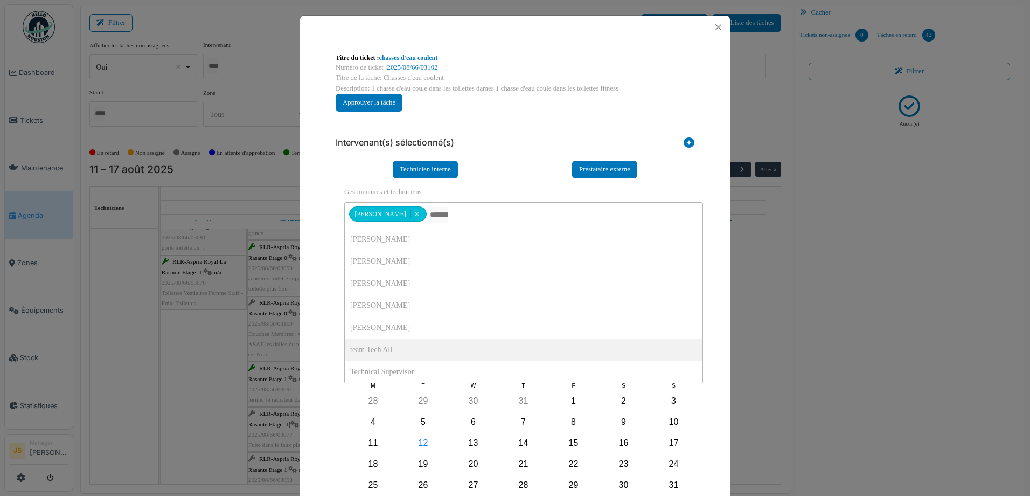
click at [305, 345] on div "**********" at bounding box center [515, 309] width 430 height 541
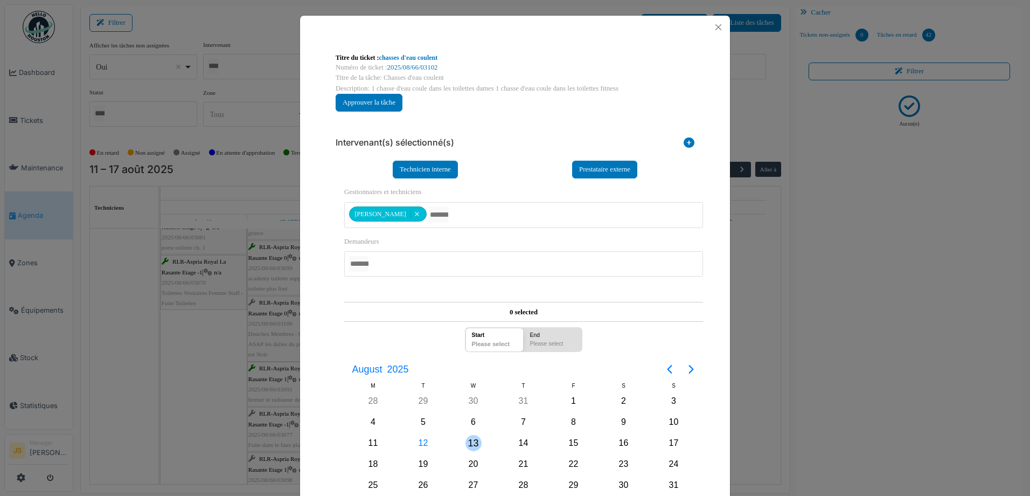
click at [472, 442] on div "13" at bounding box center [473, 443] width 16 height 16
click at [472, 441] on div "13" at bounding box center [473, 443] width 16 height 16
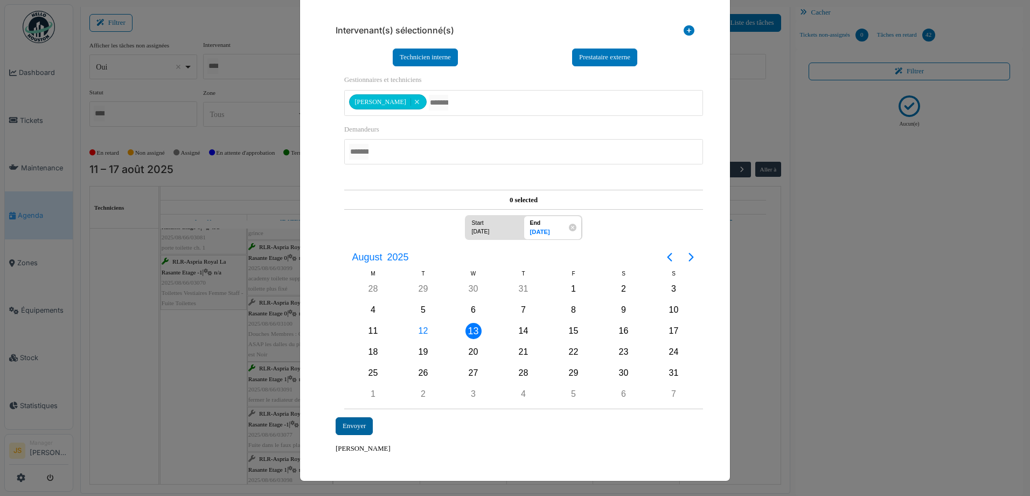
click at [357, 426] on div "Envoyer" at bounding box center [354, 426] width 37 height 18
click at [344, 425] on div "Envoyer" at bounding box center [354, 426] width 37 height 18
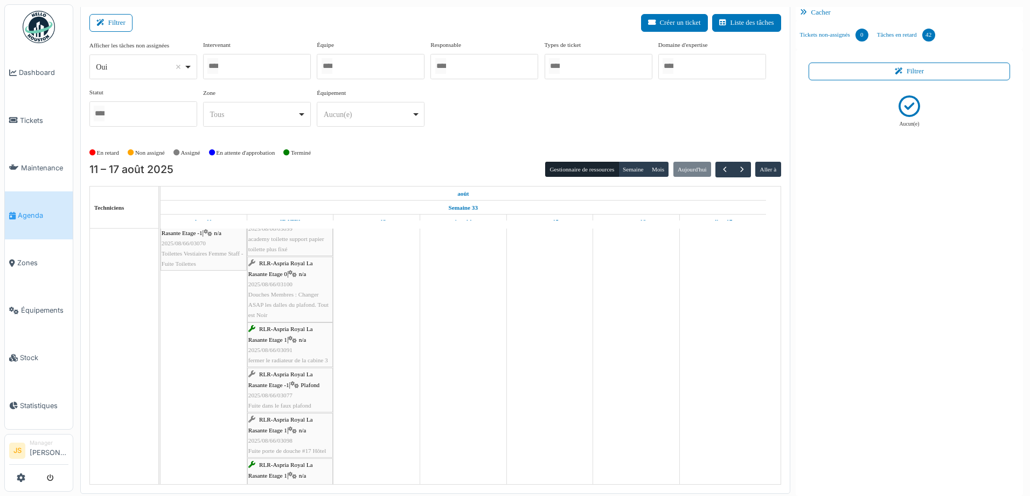
scroll to position [323, 0]
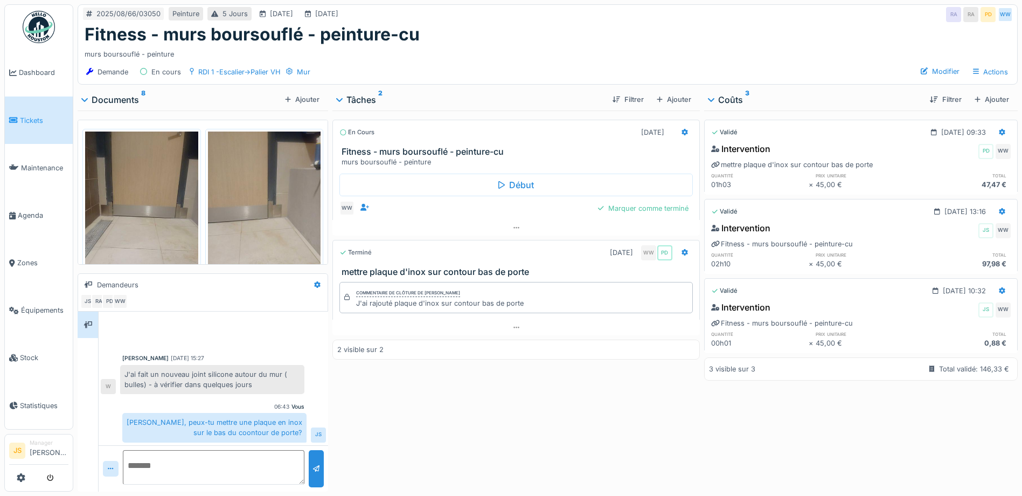
scroll to position [2, 0]
click at [142, 227] on img at bounding box center [141, 206] width 113 height 150
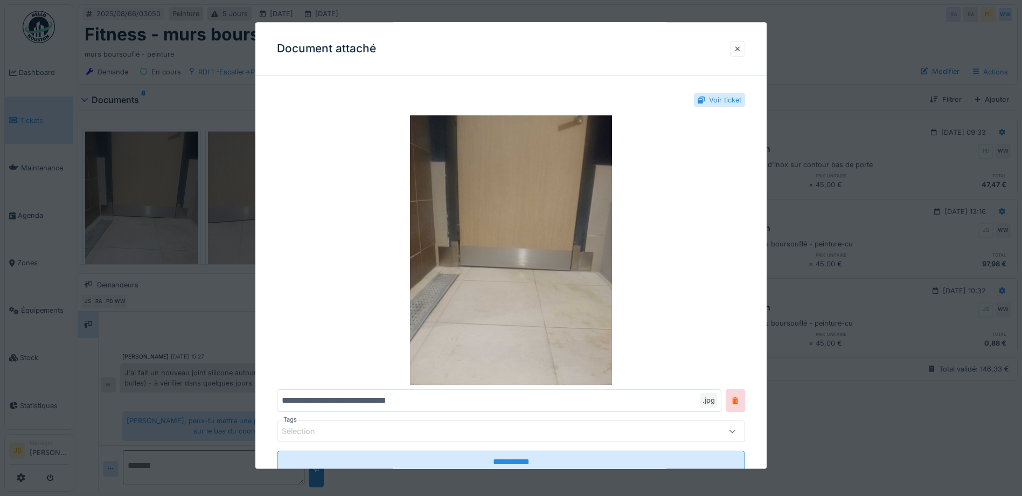
click at [739, 47] on div at bounding box center [737, 49] width 5 height 10
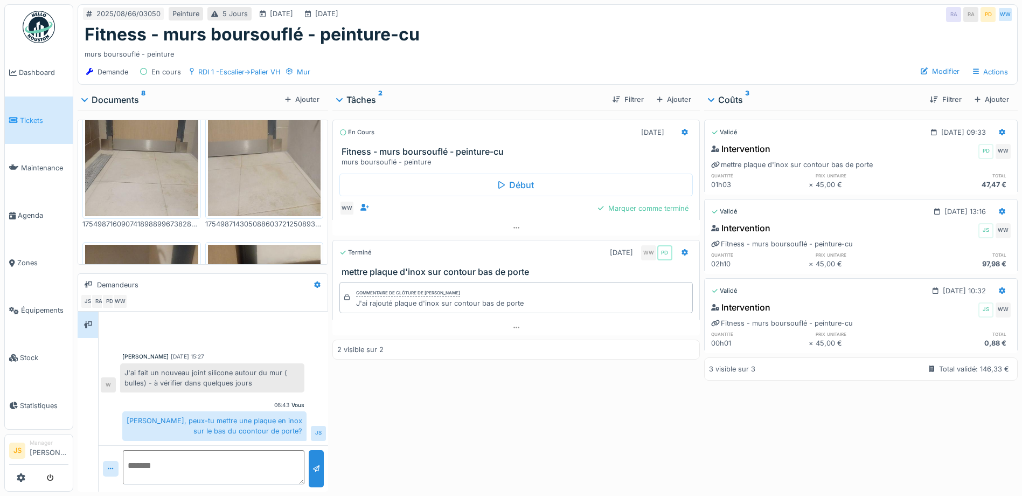
scroll to position [0, 0]
